Goal: Information Seeking & Learning: Understand process/instructions

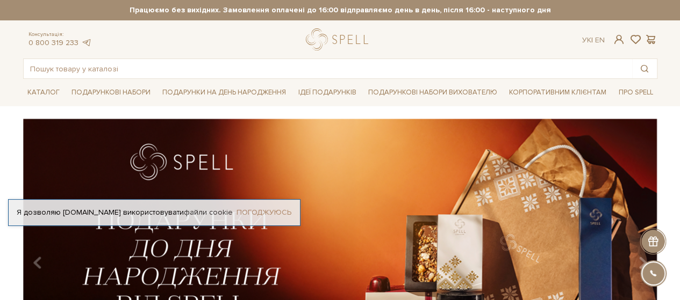
click at [269, 212] on link "Погоджуюсь" at bounding box center [263, 213] width 55 height 10
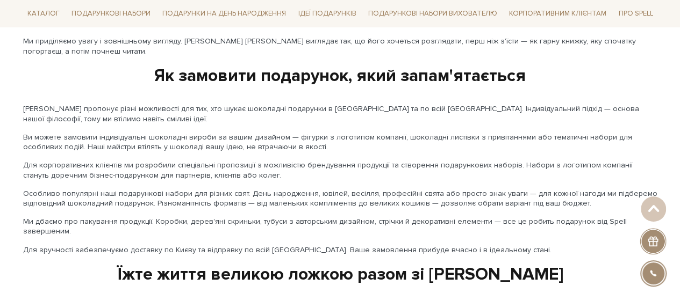
scroll to position [1897, 0]
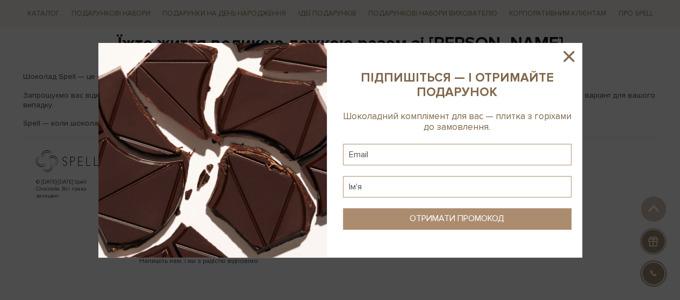
click at [568, 59] on icon at bounding box center [569, 56] width 18 height 18
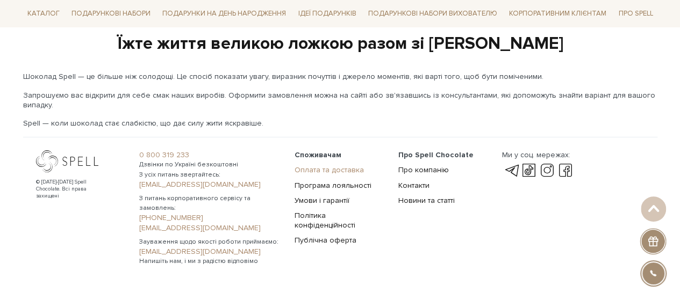
click at [333, 166] on link "Оплата та доставка" at bounding box center [329, 170] width 69 height 9
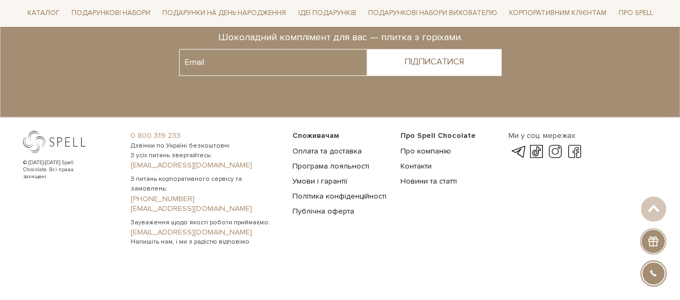
scroll to position [938, 0]
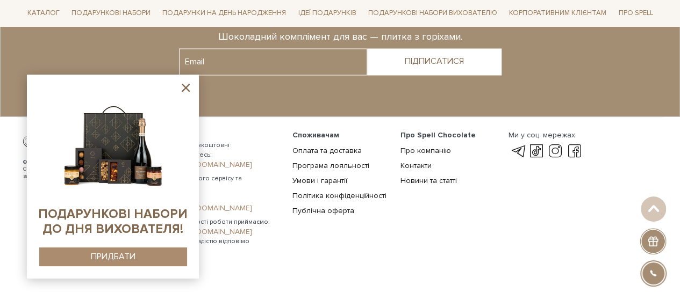
click at [188, 88] on icon at bounding box center [185, 87] width 13 height 13
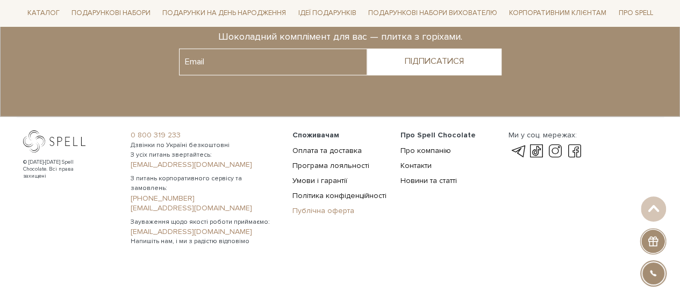
click at [341, 211] on link "Публічна оферта" at bounding box center [323, 210] width 62 height 9
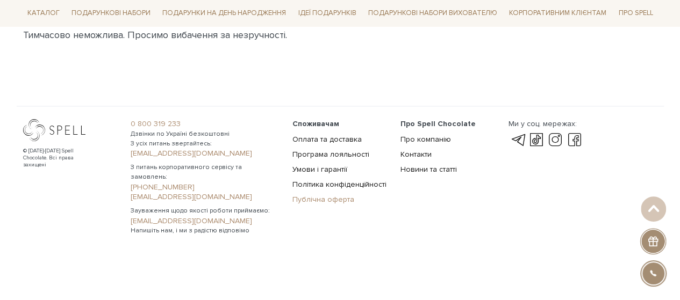
scroll to position [788, 0]
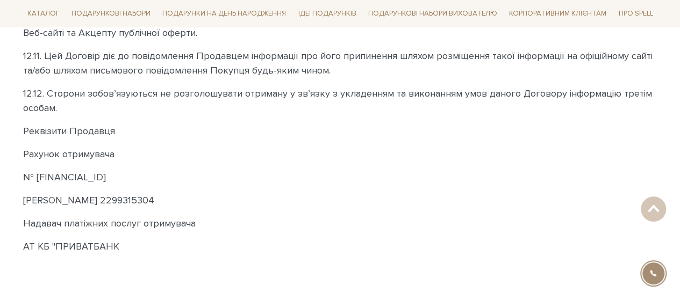
scroll to position [3353, 0]
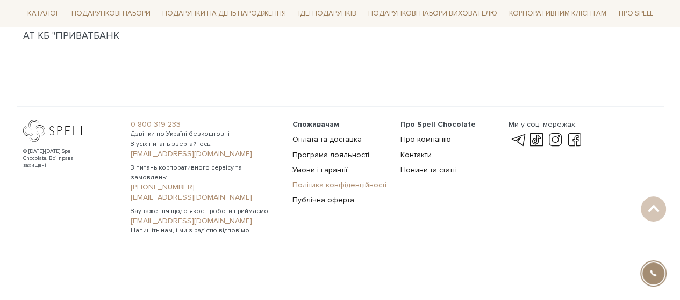
click at [331, 190] on link "Політика конфіденційності" at bounding box center [339, 185] width 94 height 9
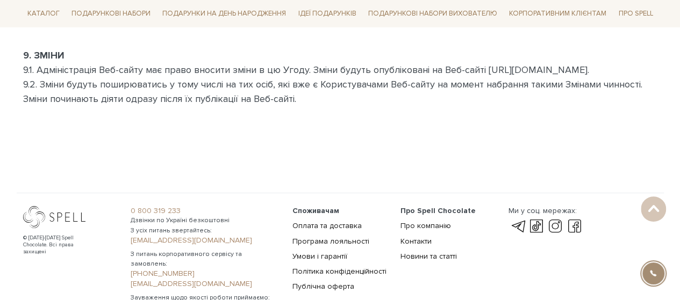
scroll to position [2138, 0]
